Goal: Task Accomplishment & Management: Complete application form

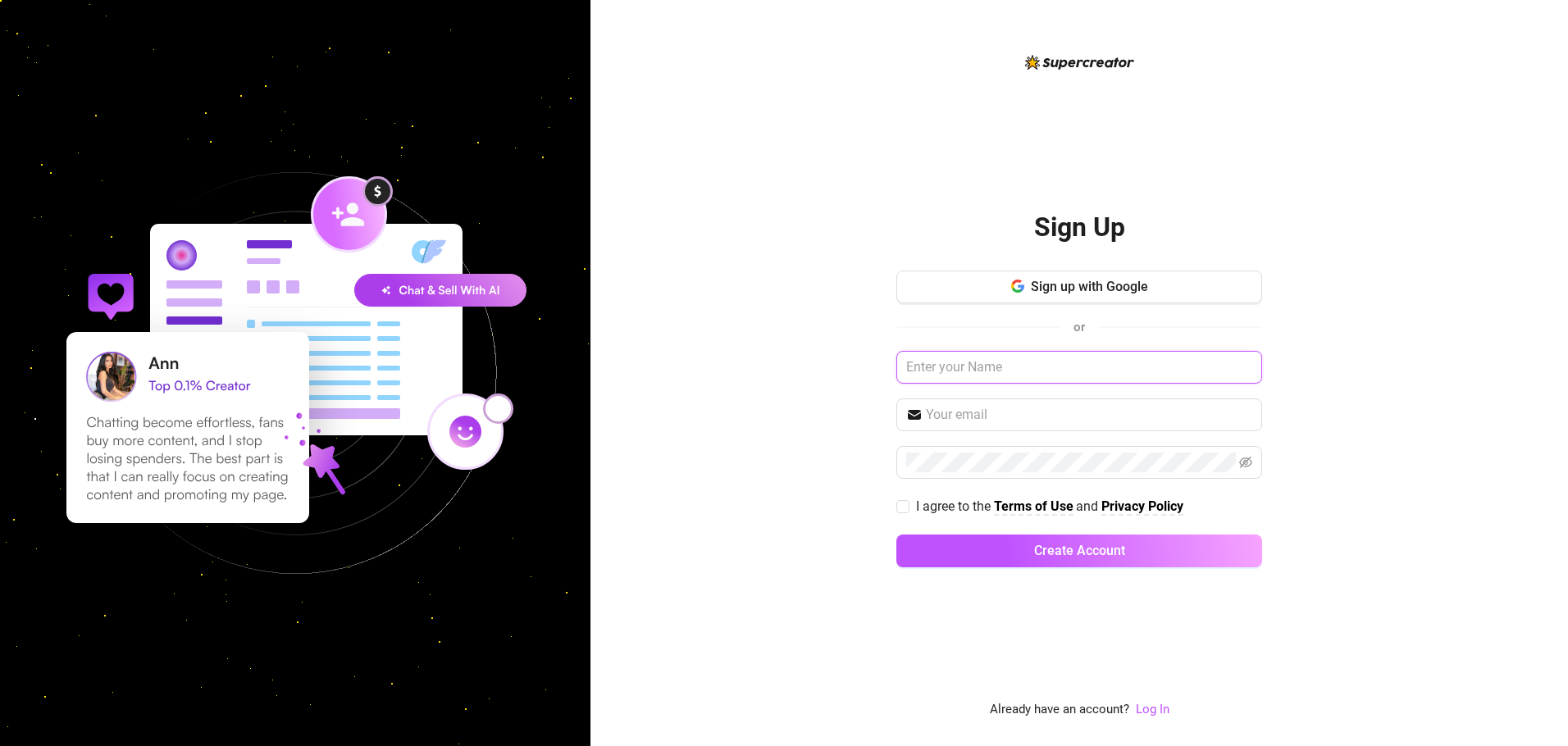
click at [1026, 367] on input "text" at bounding box center [1079, 367] width 366 height 33
click at [999, 370] on input "text" at bounding box center [1079, 367] width 366 height 33
click at [389, 292] on img at bounding box center [295, 373] width 567 height 567
click at [382, 291] on img at bounding box center [295, 373] width 567 height 567
click at [960, 372] on input "text" at bounding box center [1079, 367] width 366 height 33
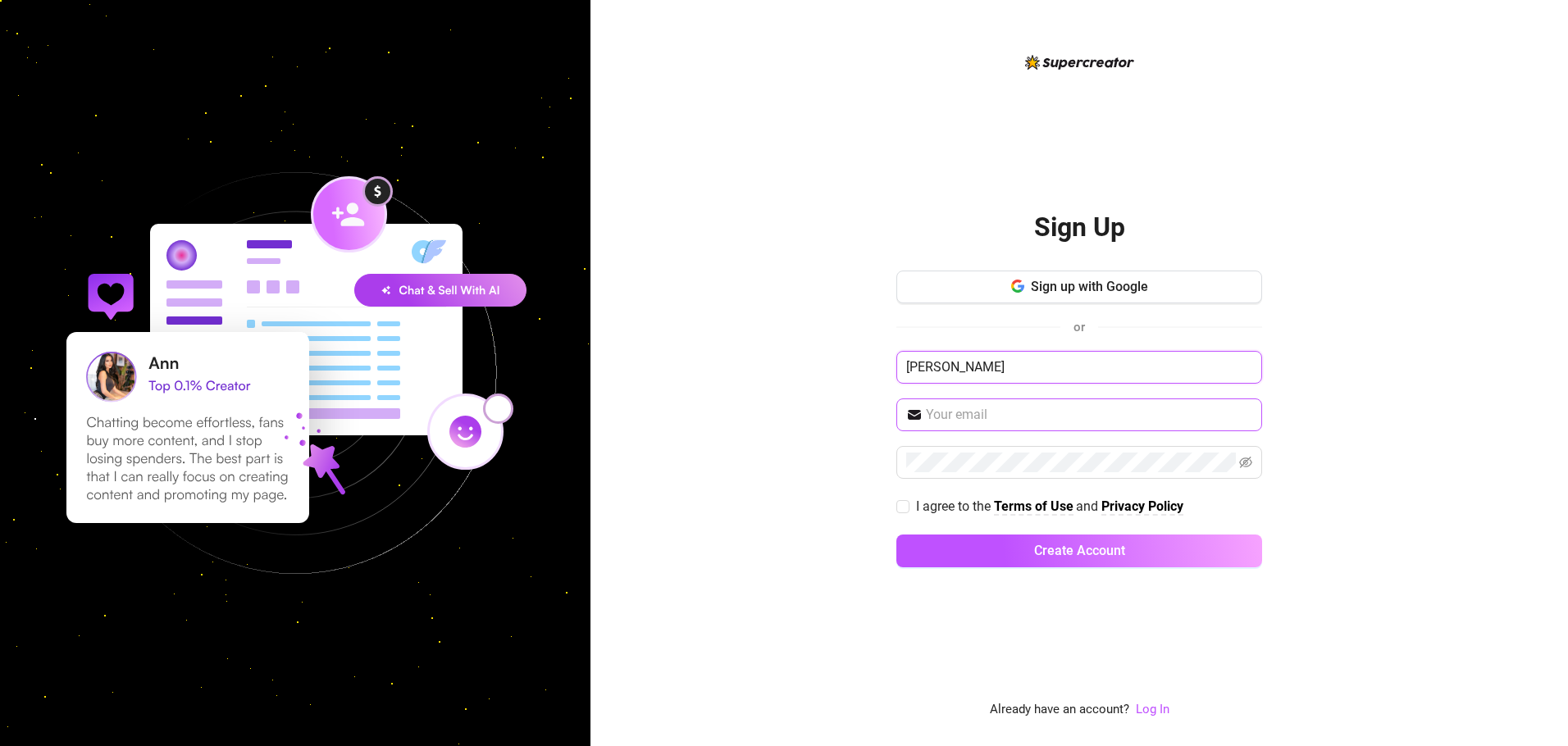
type input "[PERSON_NAME]"
click at [988, 413] on input "text" at bounding box center [1089, 415] width 326 height 20
type input "[EMAIL_ADDRESS][DOMAIN_NAME]"
click at [904, 503] on input "I agree to the Terms of Use and Privacy Policy" at bounding box center [902, 506] width 12 height 12
checkbox input "true"
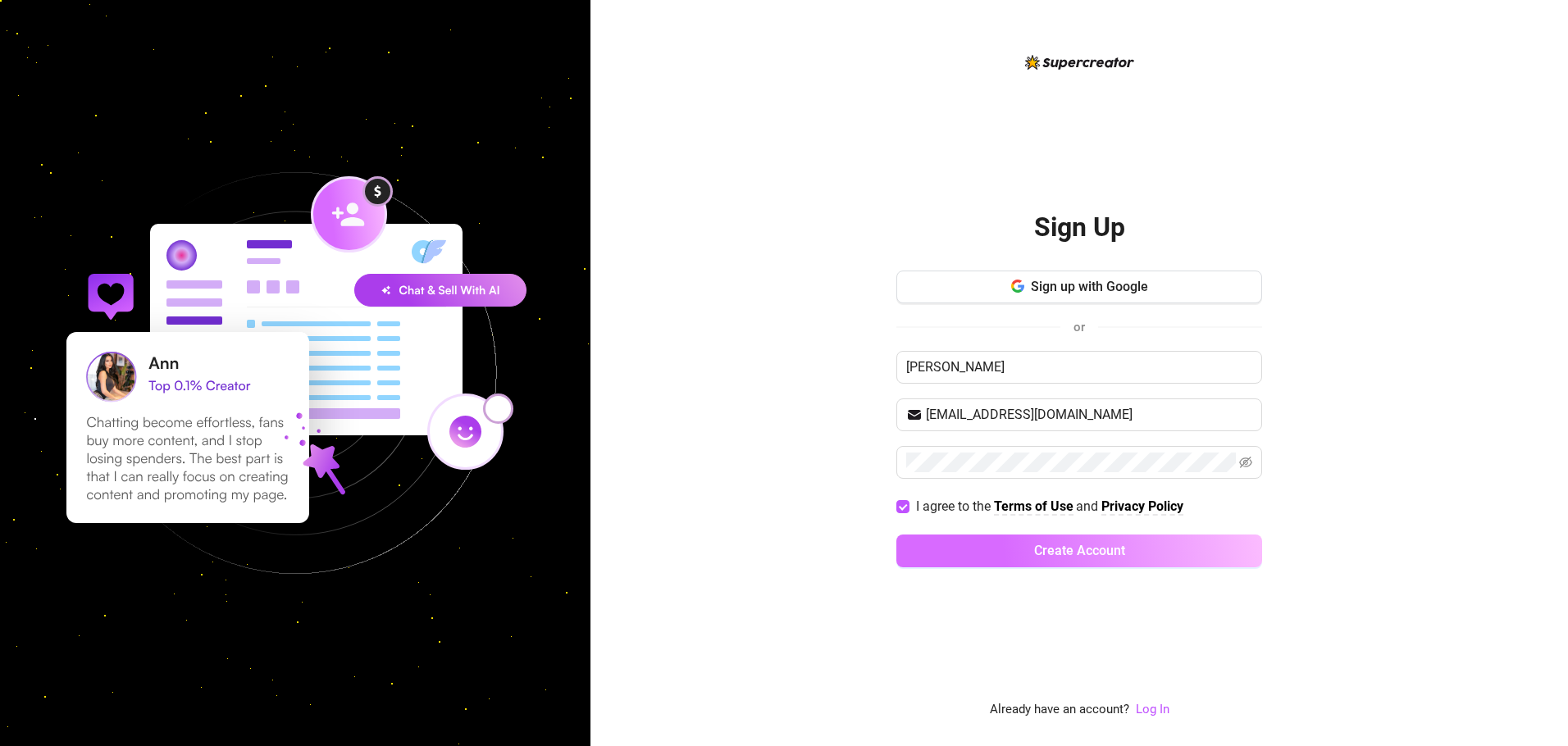
click at [1006, 548] on button "Create Account" at bounding box center [1079, 551] width 366 height 33
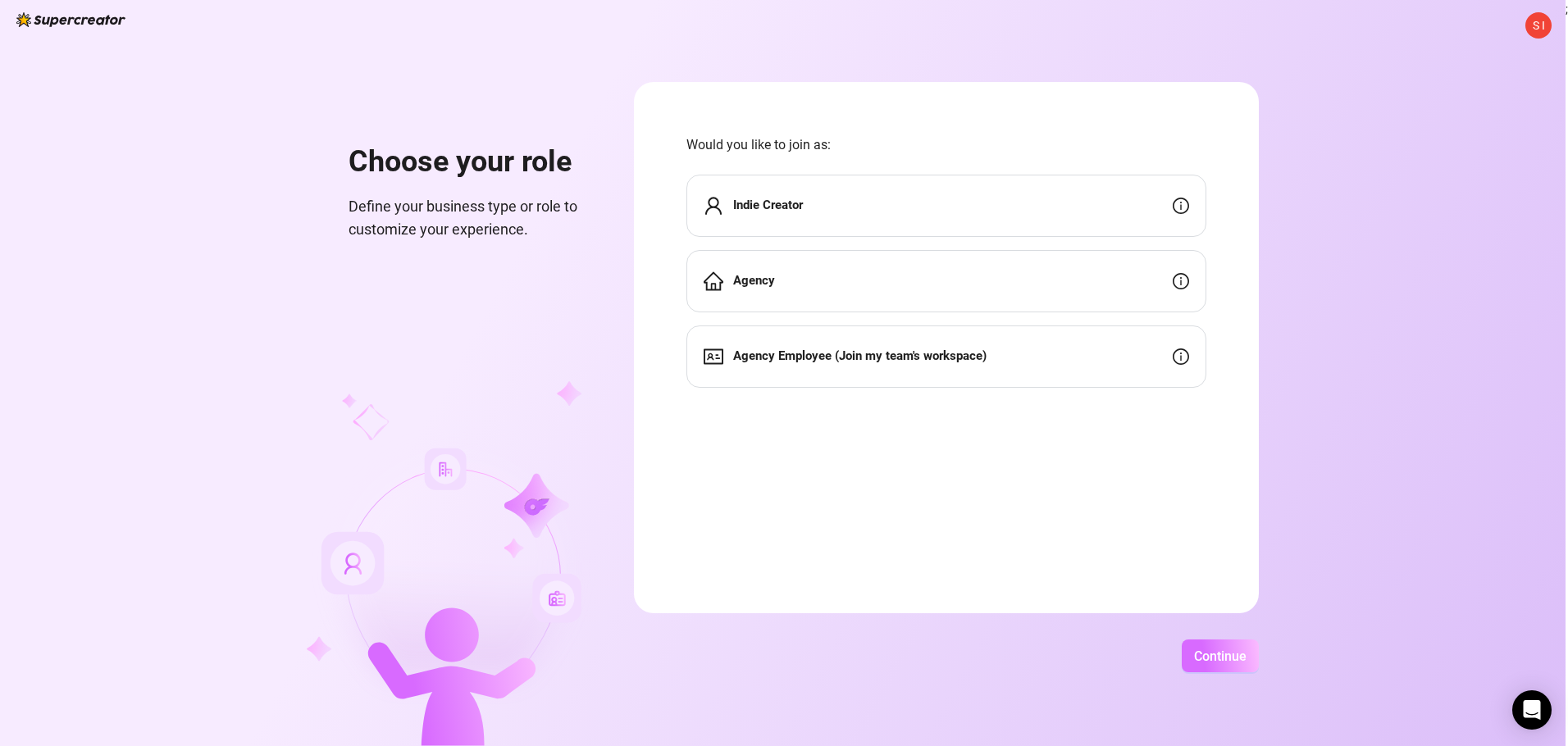
click at [1239, 653] on span "Continue" at bounding box center [1220, 656] width 53 height 16
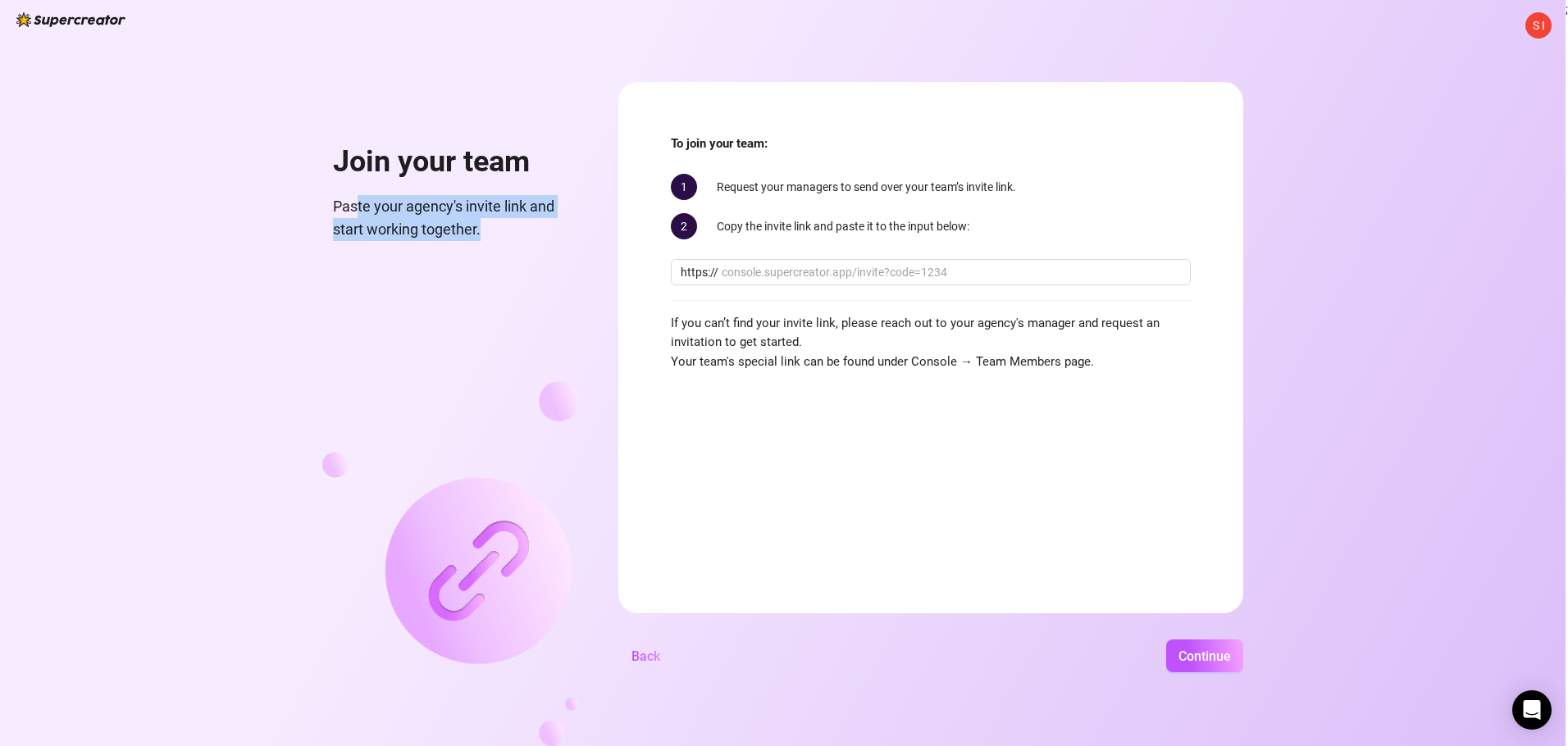
drag, startPoint x: 354, startPoint y: 203, endPoint x: 553, endPoint y: 222, distance: 199.9
click at [553, 222] on span "Paste your agency's invite link and start working together." at bounding box center [456, 218] width 246 height 47
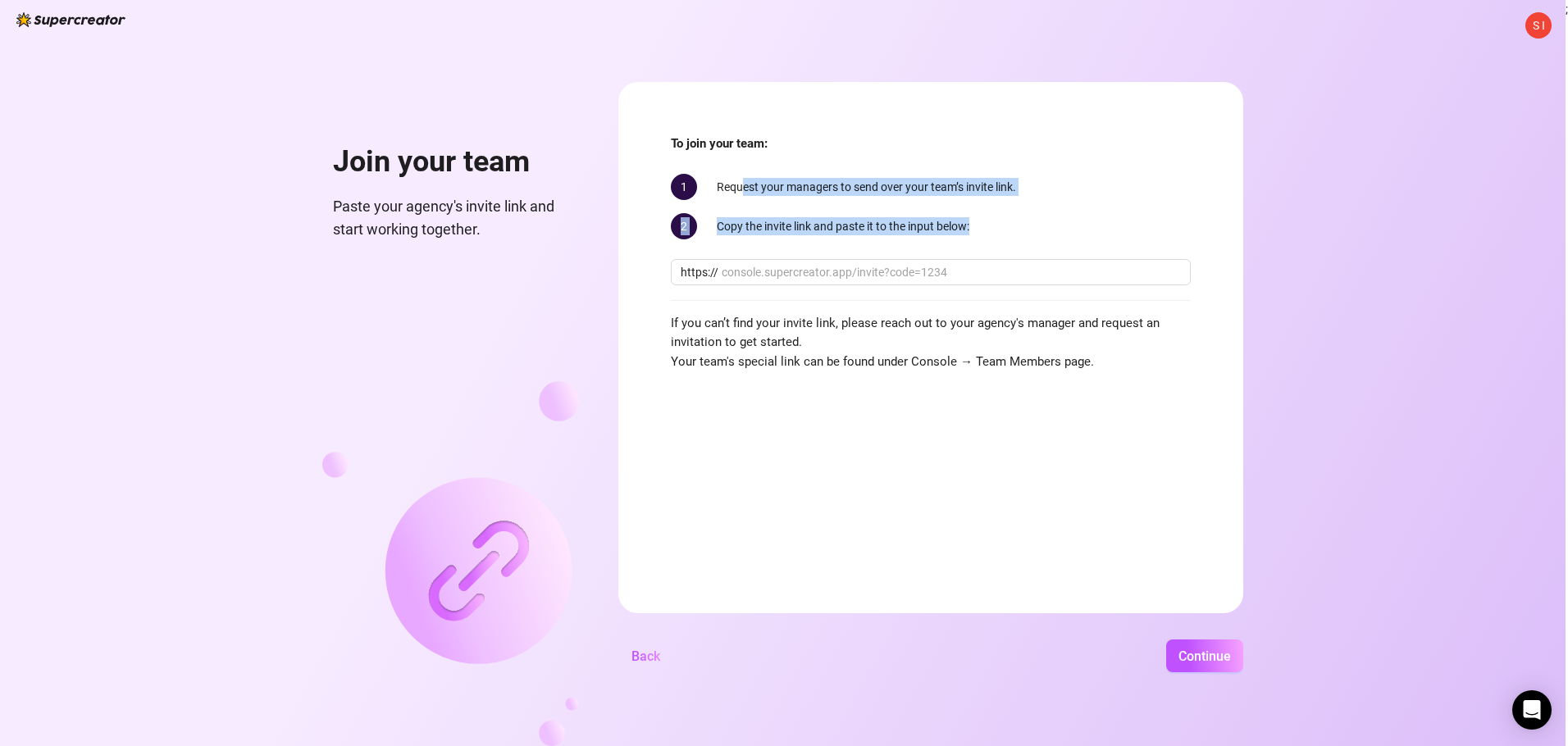
drag, startPoint x: 741, startPoint y: 192, endPoint x: 1009, endPoint y: 244, distance: 273.0
click at [1009, 244] on div "To join your team: 1 Request your managers to send over your team’s invite link…" at bounding box center [930, 253] width 520 height 237
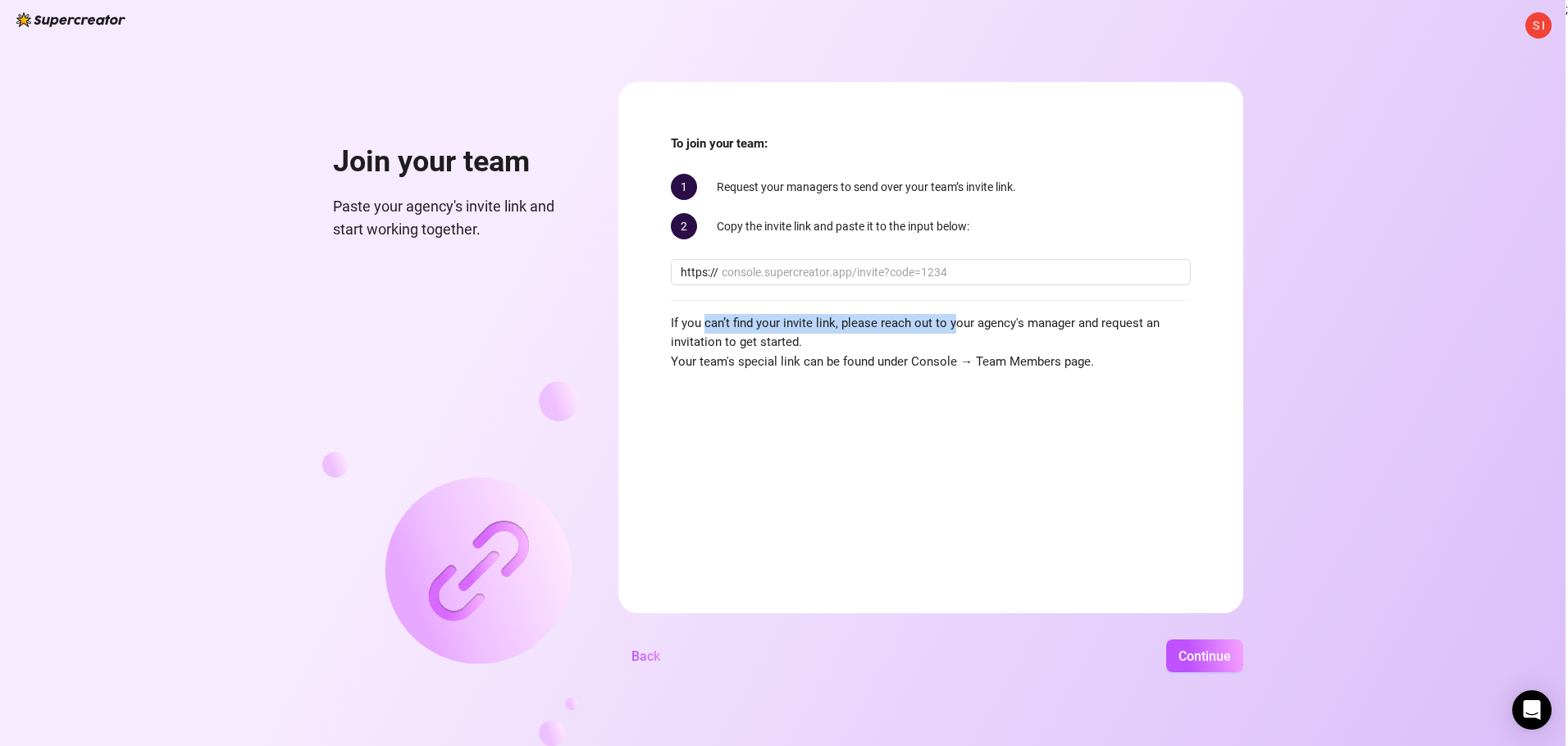
drag, startPoint x: 707, startPoint y: 324, endPoint x: 956, endPoint y: 310, distance: 249.4
click at [956, 310] on div "To join your team: 1 Request your managers to send over your team’s invite link…" at bounding box center [930, 253] width 520 height 237
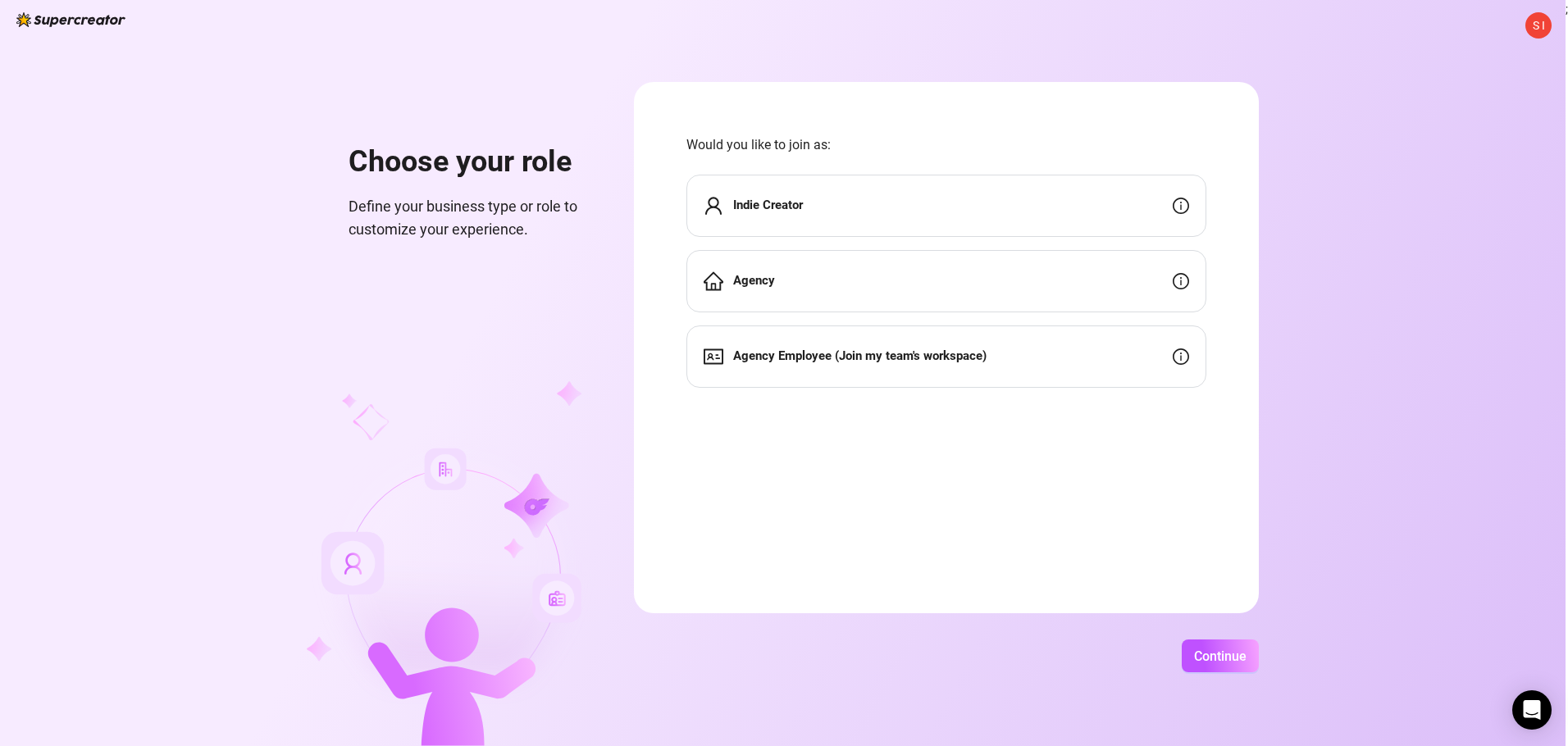
click at [767, 205] on strong "Indie Creator" at bounding box center [768, 205] width 70 height 15
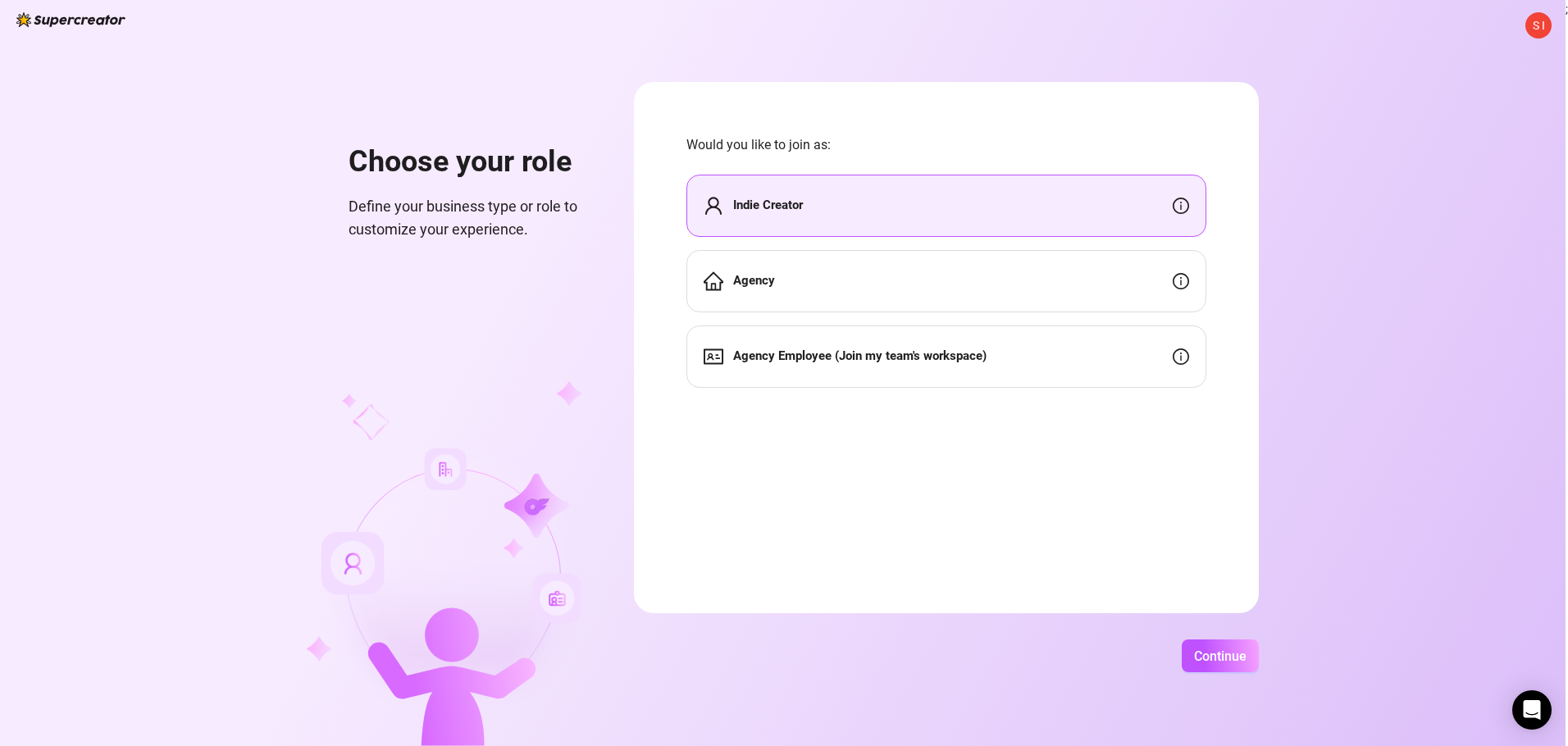
click at [1222, 672] on div "S I Choose your role Define your business type or role to customize your experi…" at bounding box center [783, 373] width 1566 height 746
click at [1224, 661] on span "Continue" at bounding box center [1220, 656] width 53 height 16
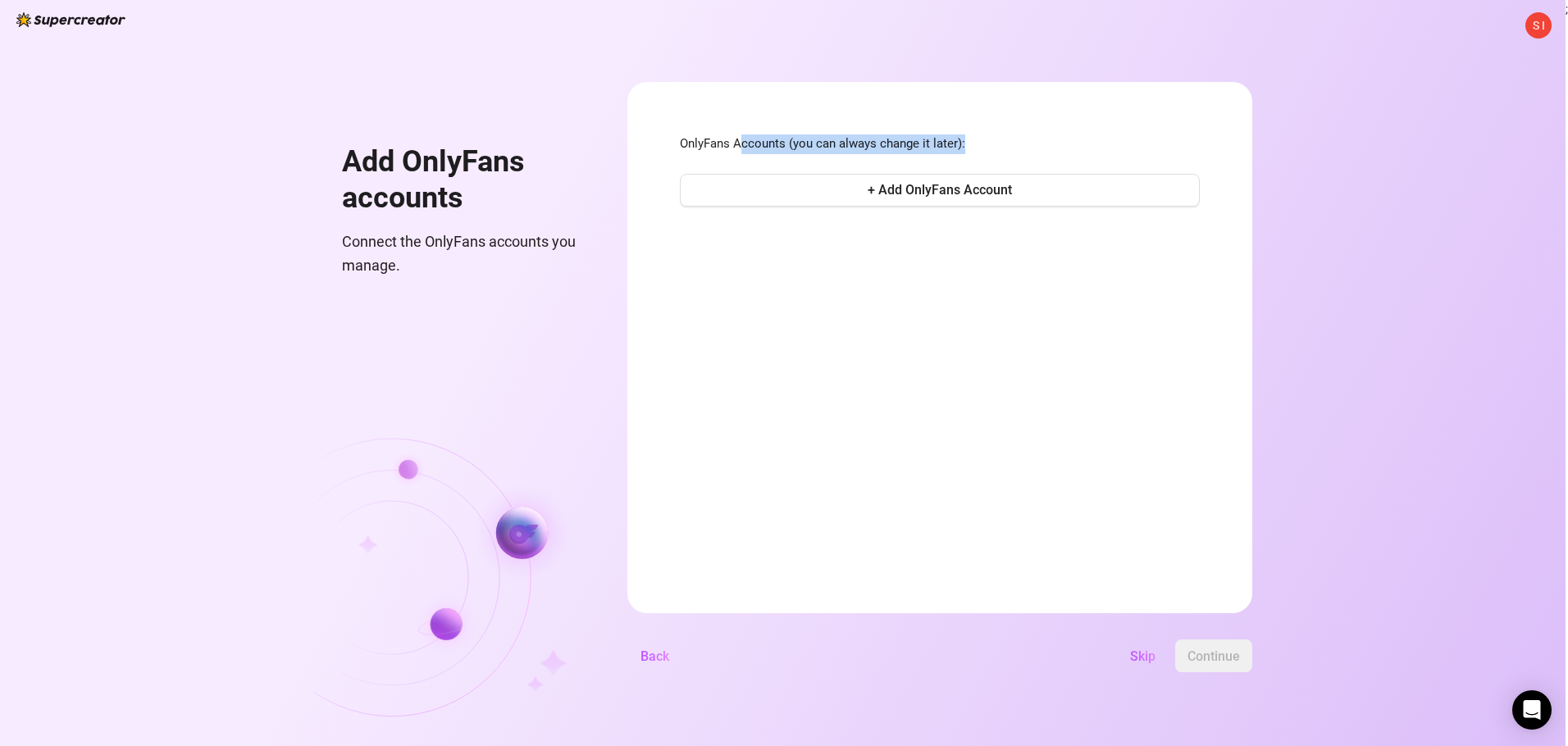
drag, startPoint x: 748, startPoint y: 145, endPoint x: 972, endPoint y: 141, distance: 224.0
click at [972, 141] on span "OnlyFans Accounts (you can always change it later):" at bounding box center [939, 144] width 520 height 20
click at [1148, 658] on span "Skip" at bounding box center [1143, 656] width 26 height 16
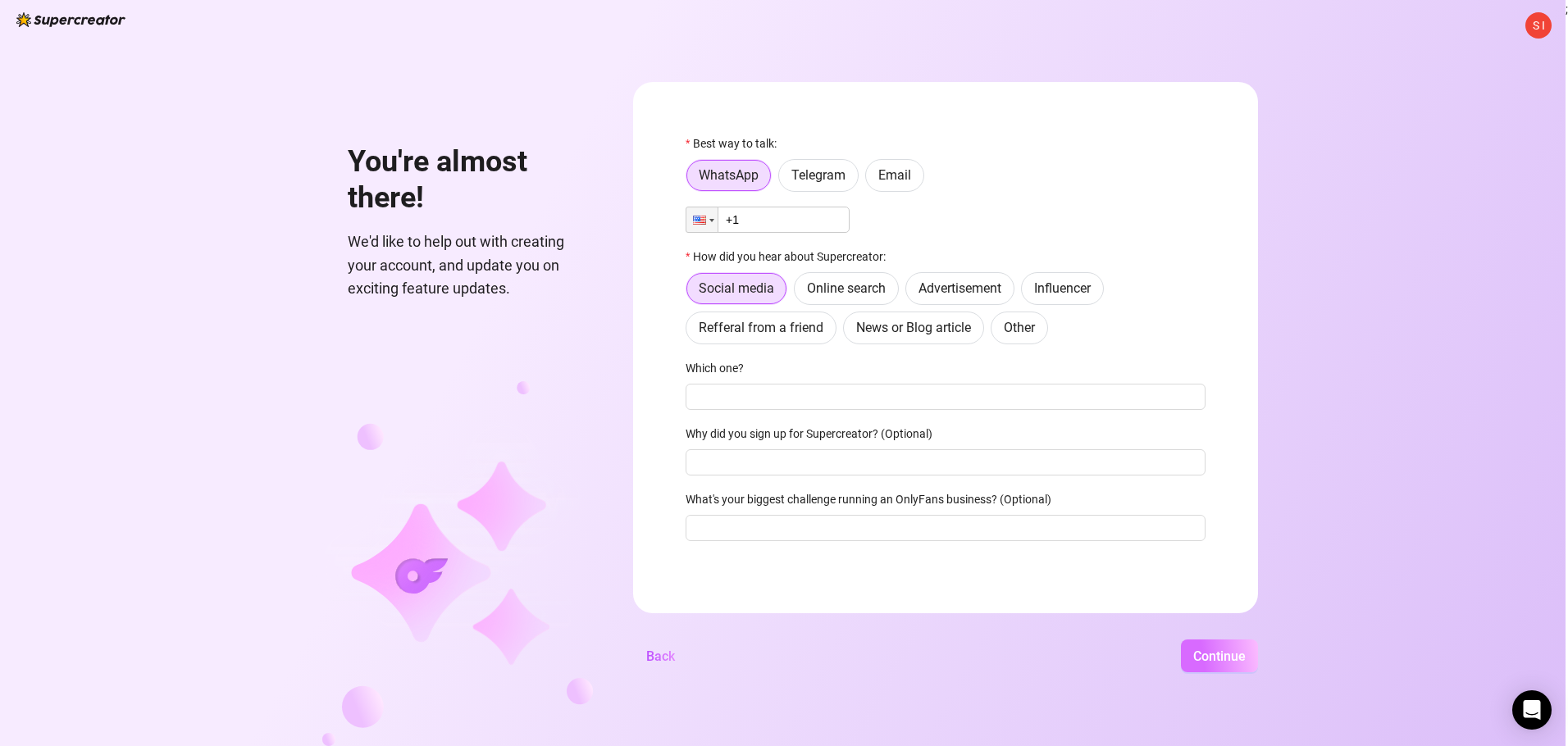
click at [1205, 657] on span "Continue" at bounding box center [1220, 656] width 53 height 16
